Goal: Find specific page/section: Find specific page/section

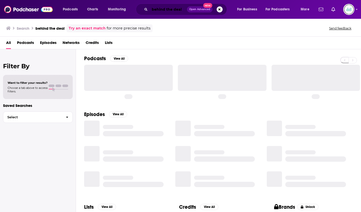
click at [175, 8] on input "behind the deal" at bounding box center [168, 9] width 37 height 8
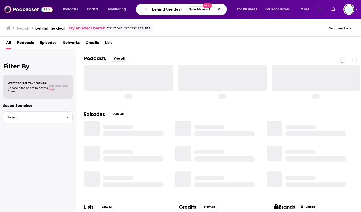
click at [175, 8] on input "behind the deal" at bounding box center [168, 9] width 37 height 8
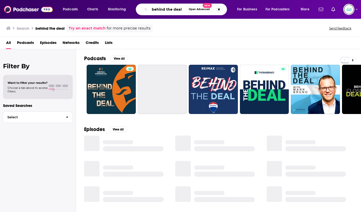
click at [175, 8] on input "behind the deal" at bounding box center [168, 9] width 37 height 8
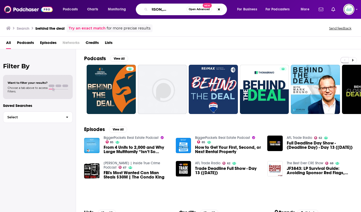
scroll to position [0, 21]
type input "The [PERSON_NAME] podcast"
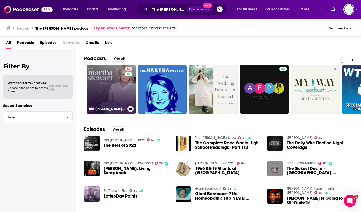
click at [108, 75] on link "60 The [PERSON_NAME] Podcast" at bounding box center [111, 89] width 49 height 49
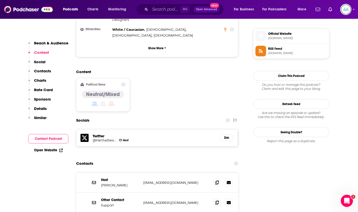
scroll to position [377, 0]
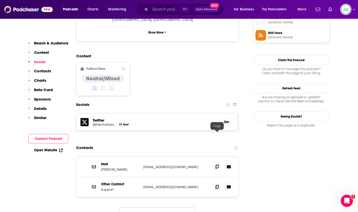
click at [218, 164] on icon at bounding box center [217, 166] width 4 height 4
